Goal: Book appointment/travel/reservation

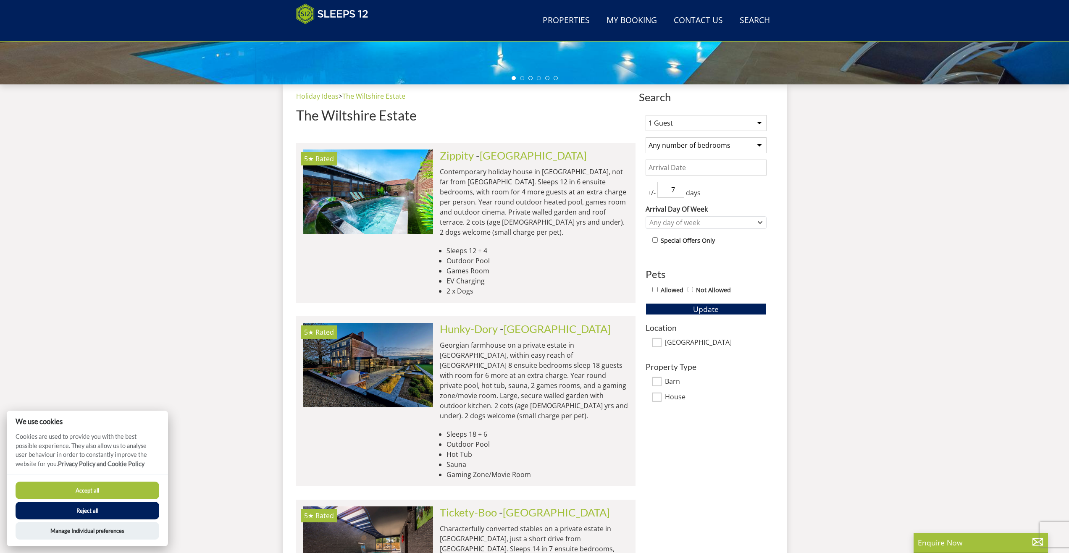
scroll to position [273, 0]
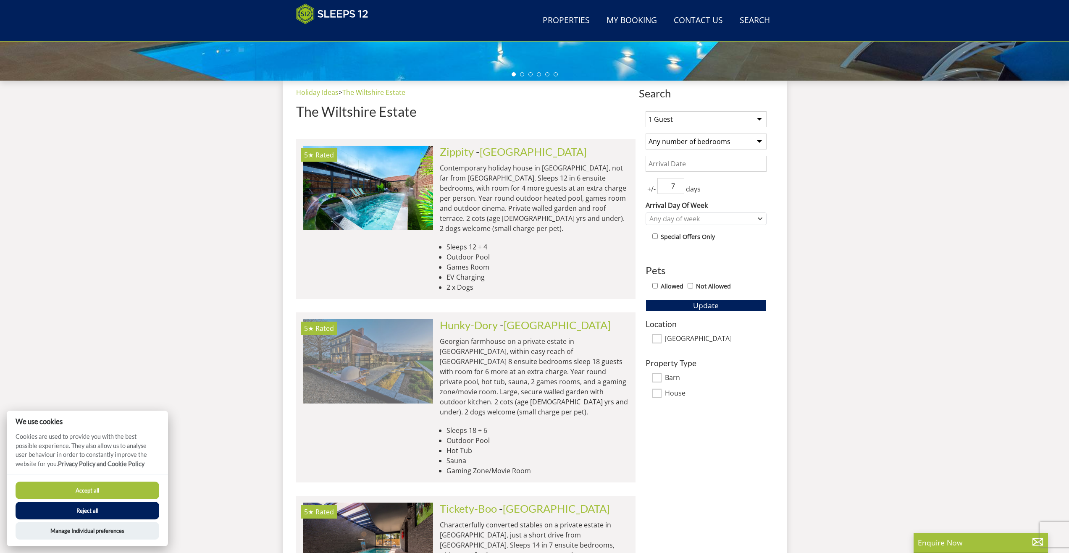
click at [392, 338] on img at bounding box center [368, 361] width 130 height 84
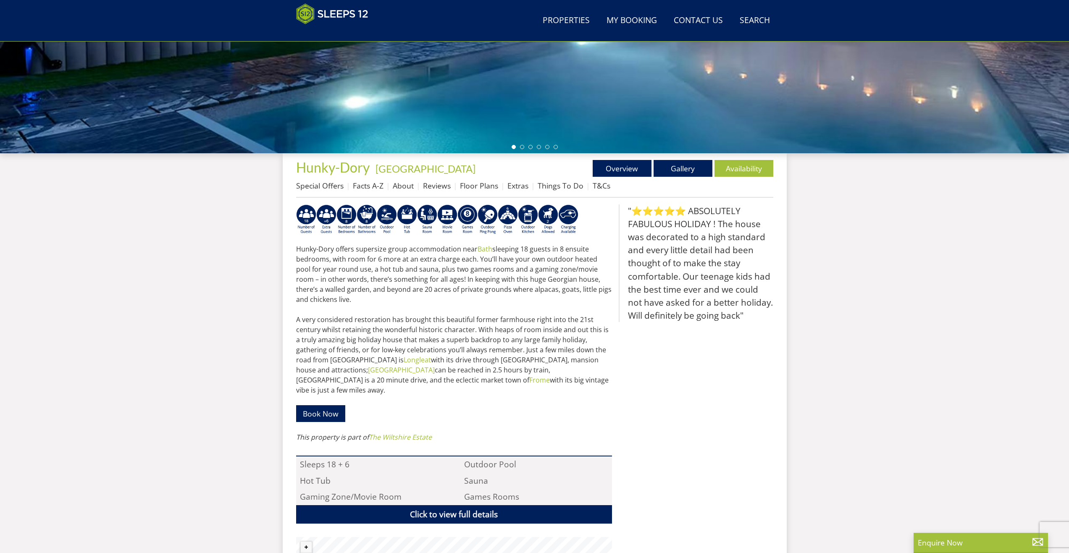
scroll to position [198, 0]
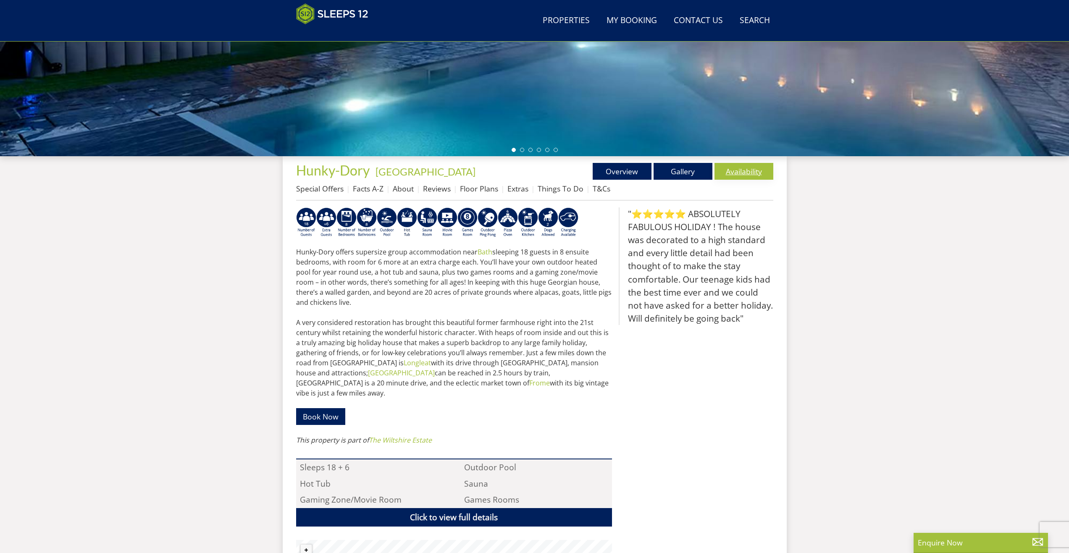
click at [756, 172] on link "Availability" at bounding box center [744, 171] width 59 height 17
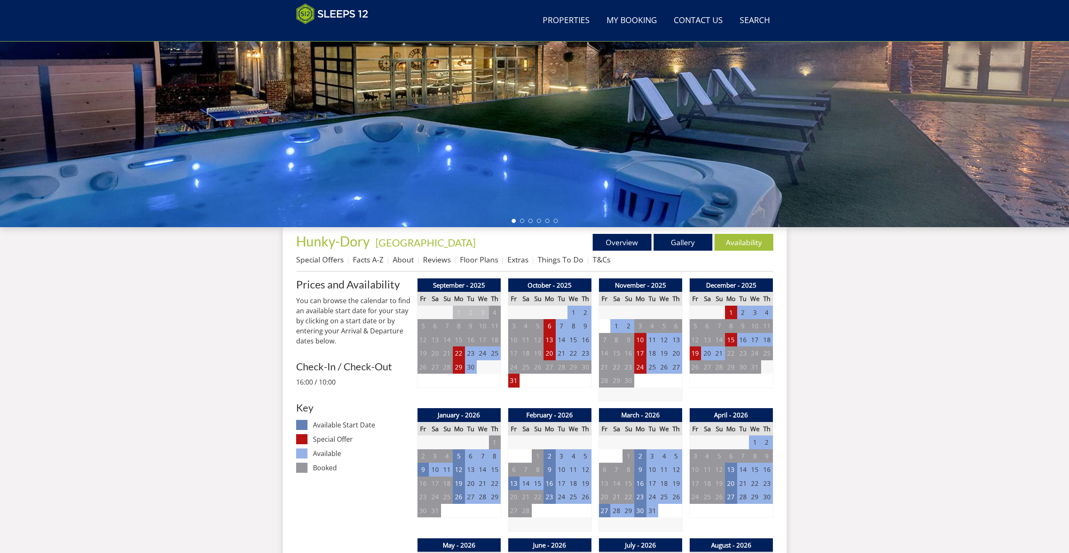
scroll to position [142, 0]
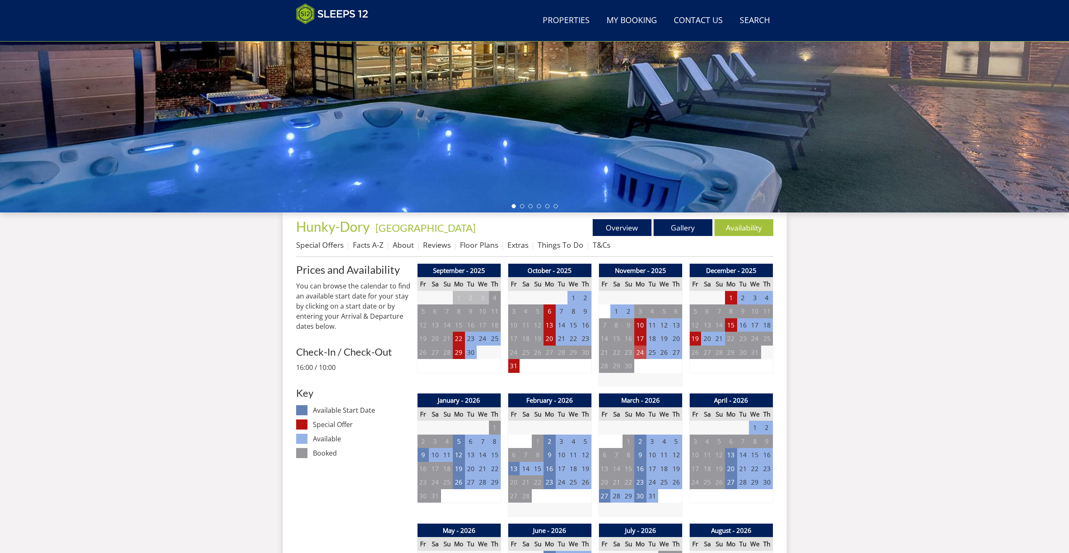
click at [640, 349] on td "24" at bounding box center [640, 353] width 12 height 14
click at [695, 370] on link at bounding box center [691, 370] width 15 height 15
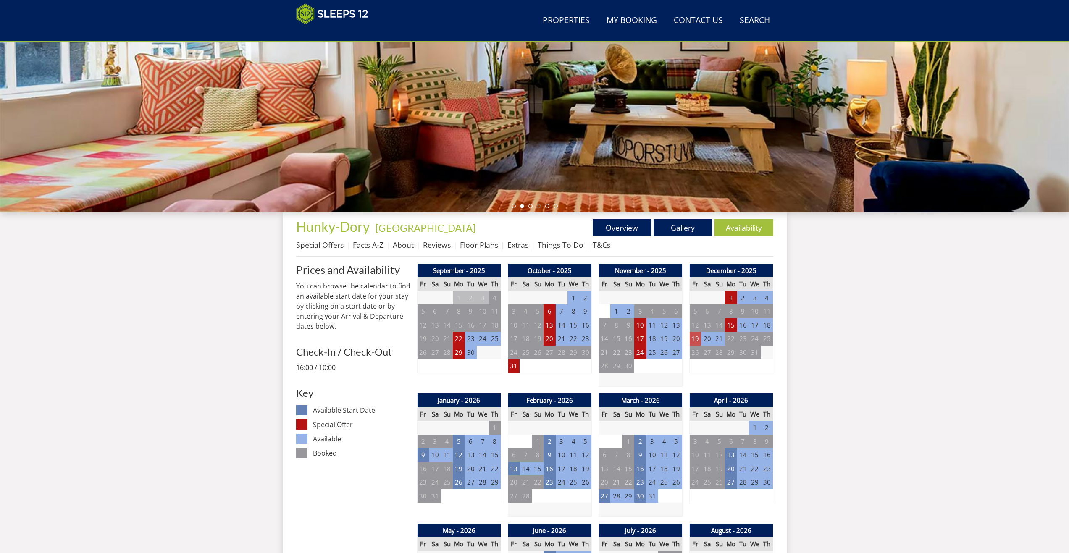
click at [696, 339] on td "19" at bounding box center [695, 339] width 12 height 14
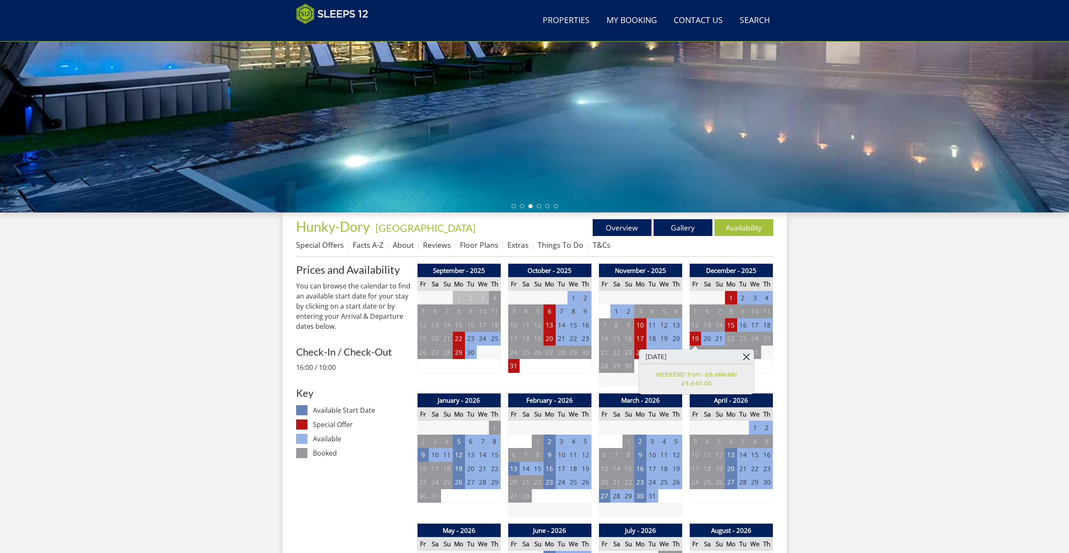
click at [744, 360] on link at bounding box center [746, 356] width 15 height 15
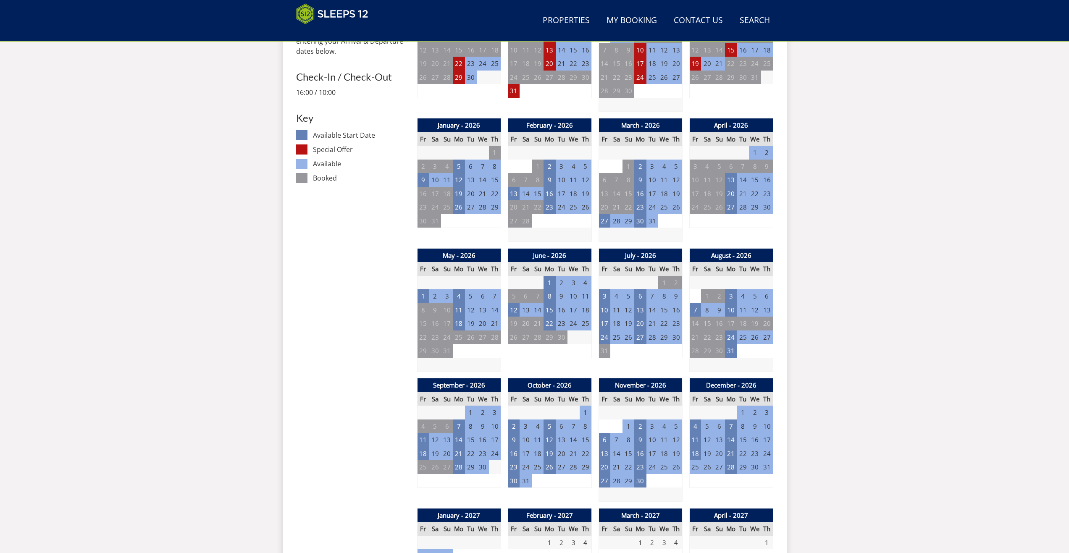
scroll to position [422, 0]
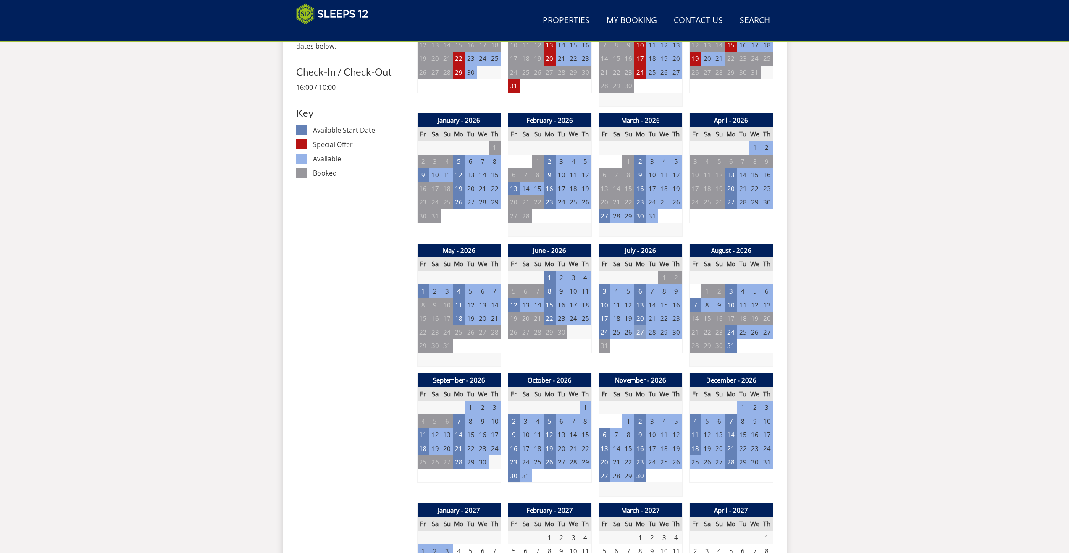
click at [639, 332] on td "27" at bounding box center [640, 333] width 12 height 14
click at [677, 349] on link at bounding box center [684, 350] width 15 height 15
click at [607, 336] on td "24" at bounding box center [605, 333] width 12 height 14
click at [641, 346] on link at bounding box center [648, 350] width 15 height 15
click at [641, 357] on div "July - 2026 Fr Sa Su Mo Tu We Th 26 27 28 29 30 1 2 3 4 5 6 7 8 9 10 11" at bounding box center [641, 305] width 84 height 123
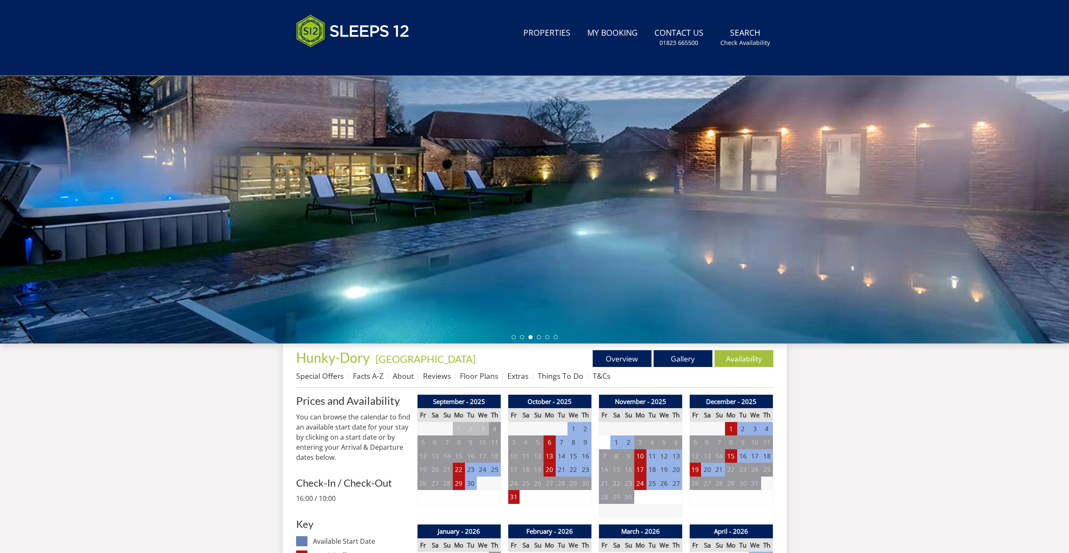
scroll to position [0, 0]
